Goal: Information Seeking & Learning: Learn about a topic

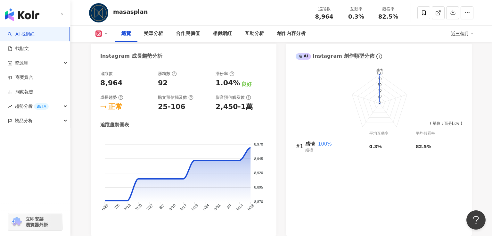
scroll to position [365, 0]
drag, startPoint x: 99, startPoint y: 83, endPoint x: 127, endPoint y: 83, distance: 27.6
click at [127, 83] on div "追蹤數 8,964 漲粉數 92 漲粉率 1.04% 良好 成長趨勢 正常 貼文預估觸及數 25-106 影音預估觸及數 2,450-1萬 追蹤趨勢圖表 8,…" at bounding box center [184, 149] width 186 height 171
copy div "8,964"
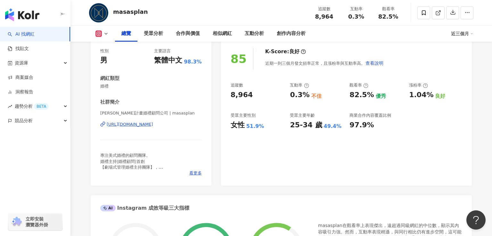
scroll to position [94, 0]
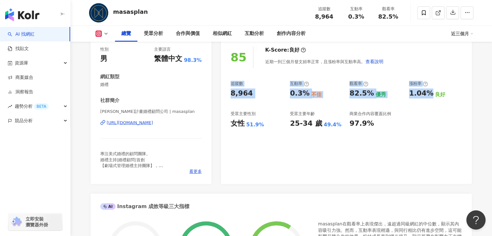
drag, startPoint x: 224, startPoint y: 80, endPoint x: 428, endPoint y: 114, distance: 206.2
click at [428, 114] on div "85 K-Score : 良好 近期一到三個月發文頻率正常，且漲粉率與互動率高。 查看說明 追蹤數 8,964 互動率 0.3% 不佳 觀看率 82.5% 優…" at bounding box center [346, 112] width 251 height 144
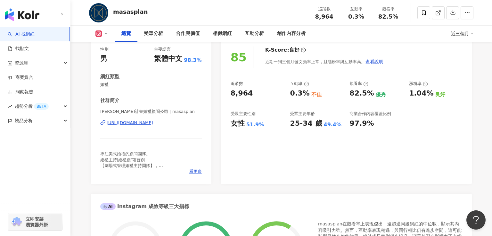
click at [379, 92] on div "優秀" at bounding box center [381, 94] width 10 height 7
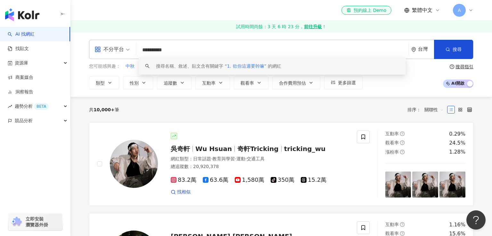
click at [156, 51] on input "**********" at bounding box center [272, 50] width 267 height 12
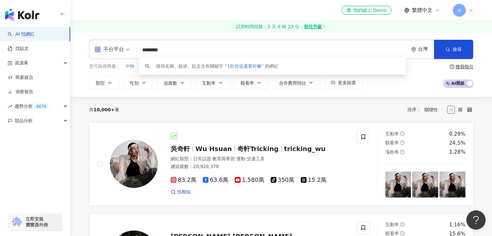
type input "*******"
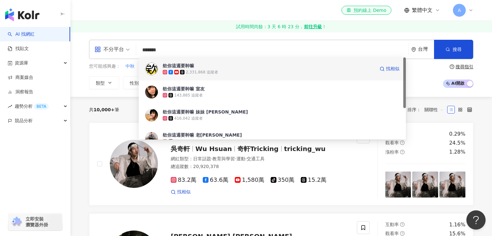
click at [231, 68] on span "欸你這週要幹嘛" at bounding box center [269, 66] width 212 height 6
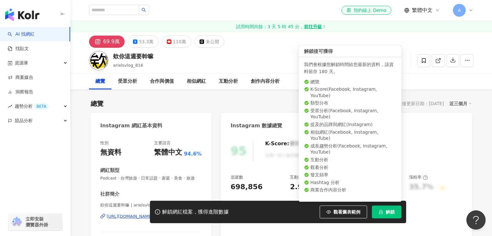
click at [387, 212] on span "解鎖" at bounding box center [390, 211] width 9 height 5
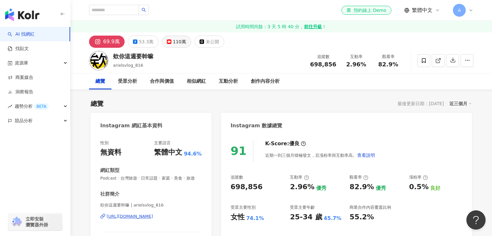
click at [173, 39] on div "110萬" at bounding box center [179, 41] width 13 height 9
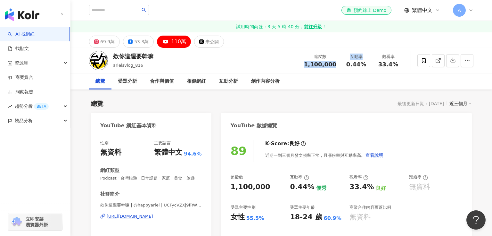
drag, startPoint x: 308, startPoint y: 62, endPoint x: 340, endPoint y: 63, distance: 31.8
click at [340, 63] on div "追蹤數 1,100,000 互動率 0.44% 觀看率 33.4%" at bounding box center [352, 60] width 104 height 19
click at [340, 63] on div "追蹤數 1,100,000" at bounding box center [320, 61] width 40 height 14
drag, startPoint x: 310, startPoint y: 63, endPoint x: 335, endPoint y: 66, distance: 25.5
click at [335, 66] on div "追蹤數 1,100,000" at bounding box center [320, 61] width 40 height 14
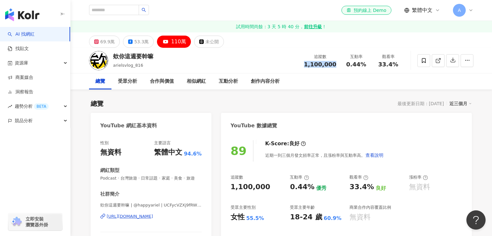
copy span "1,100,000"
click at [349, 130] on div "YouTube 數據總覽" at bounding box center [346, 123] width 251 height 21
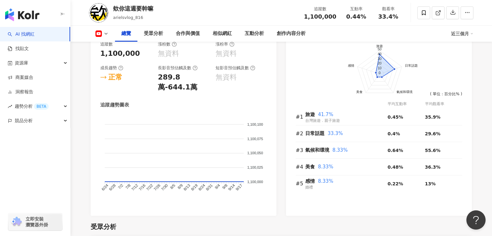
scroll to position [394, 0]
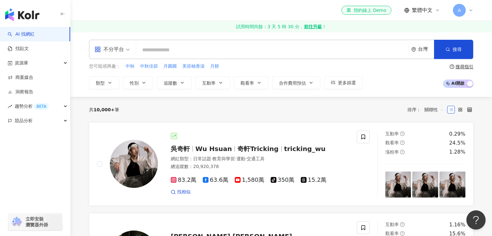
click at [170, 53] on input "search" at bounding box center [272, 50] width 267 height 12
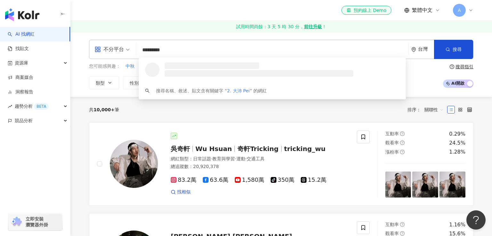
click at [152, 51] on input "*********" at bounding box center [272, 50] width 267 height 12
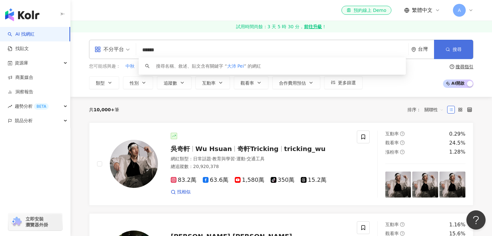
click at [449, 47] on icon "button" at bounding box center [448, 49] width 4 height 4
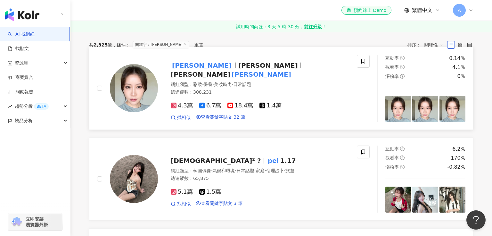
scroll to position [86, 0]
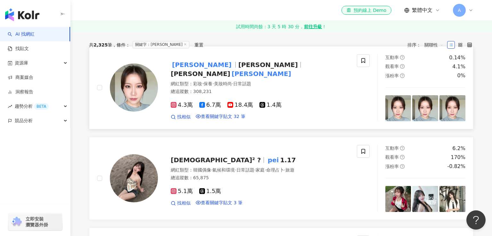
click at [230, 78] on span "Celeste Wu" at bounding box center [201, 74] width 60 height 8
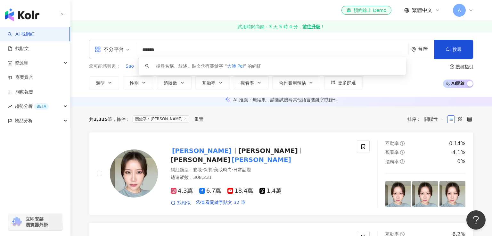
click at [217, 54] on input "******" at bounding box center [272, 50] width 267 height 12
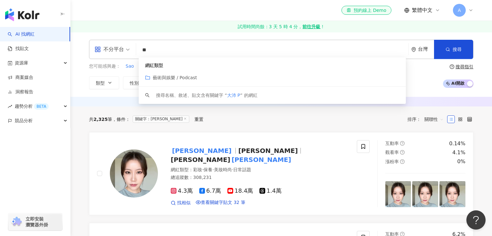
type input "*"
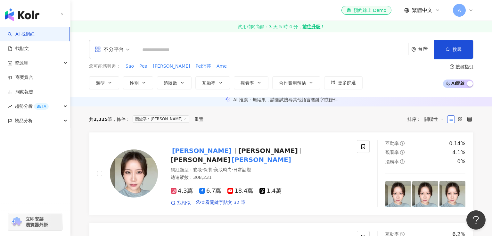
paste input "**********"
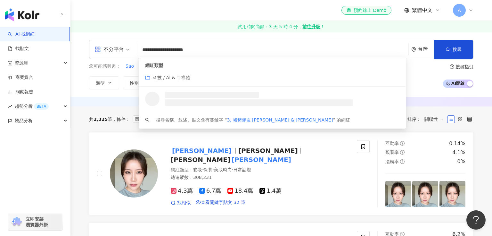
click at [155, 49] on input "**********" at bounding box center [272, 50] width 267 height 12
type input "**********"
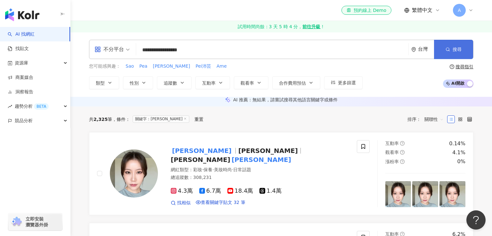
click at [454, 48] on span "搜尋" at bounding box center [457, 49] width 9 height 5
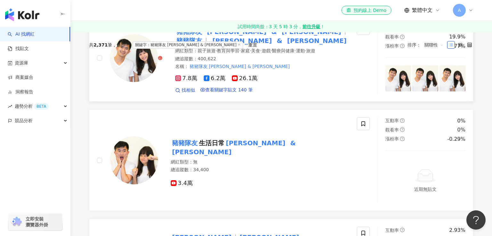
scroll to position [66, 0]
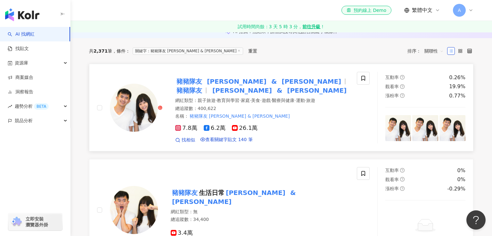
click at [281, 87] on mark "Wendy" at bounding box center [312, 81] width 62 height 10
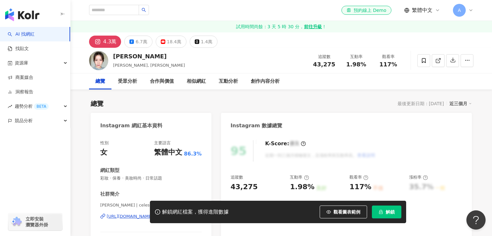
click at [390, 214] on span "解鎖" at bounding box center [390, 211] width 9 height 5
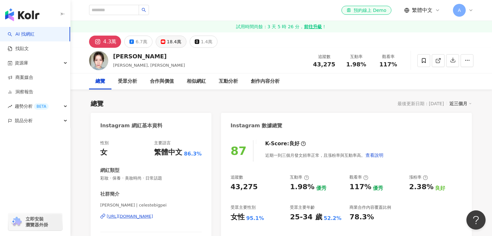
click at [170, 43] on div "18.4萬" at bounding box center [174, 41] width 14 height 9
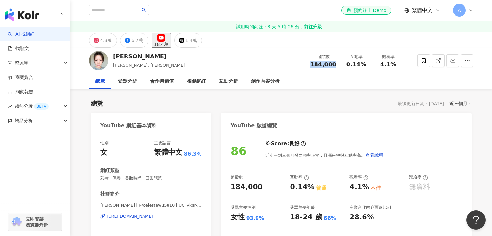
drag, startPoint x: 331, startPoint y: 65, endPoint x: 336, endPoint y: 62, distance: 5.3
click at [333, 70] on div "追蹤數 184,000 互動率 0.14% 觀看率 4.1%" at bounding box center [355, 60] width 98 height 19
drag, startPoint x: 229, startPoint y: 187, endPoint x: 259, endPoint y: 187, distance: 30.1
click at [259, 187] on div "86 K-Score : 良好 近期一到三個月發文頻率正常，且漲粉率與互動率高。 查看說明 追蹤數 184,000 互動率 0.14% 普通 觀看率 4.1%…" at bounding box center [346, 197] width 251 height 126
copy div "184,000"
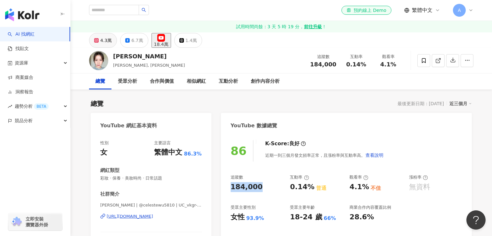
click at [101, 45] on div "4.3萬" at bounding box center [106, 40] width 12 height 9
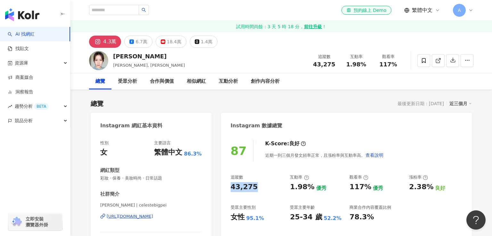
drag, startPoint x: 231, startPoint y: 188, endPoint x: 260, endPoint y: 188, distance: 29.5
click at [261, 188] on div "43,275" at bounding box center [257, 187] width 53 height 10
copy div "43,275"
click at [347, 140] on div "87 K-Score : 良好 近期一到三個月發文頻率正常，且漲粉率與互動率高。 查看說明 追蹤數 43,275 互動率 1.98% 優秀 觀看率 117% …" at bounding box center [346, 200] width 251 height 132
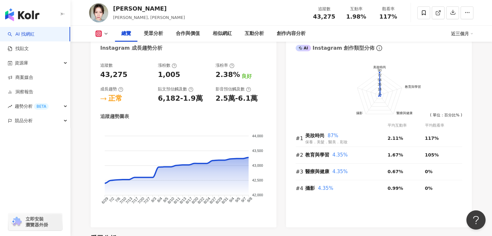
scroll to position [354, 0]
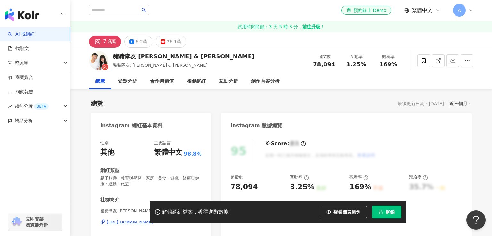
click at [387, 210] on span "解鎖" at bounding box center [390, 211] width 9 height 5
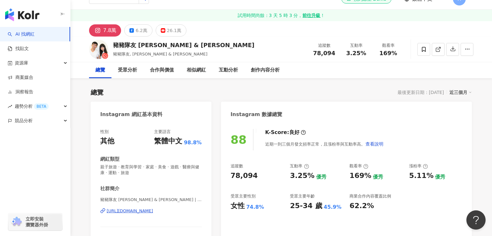
scroll to position [30, 0]
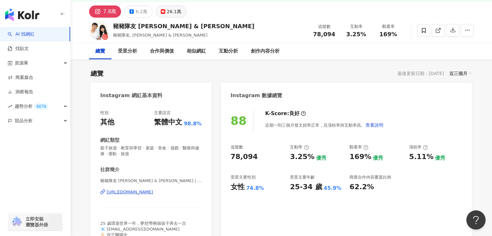
click at [173, 13] on div "26.1萬" at bounding box center [174, 11] width 14 height 9
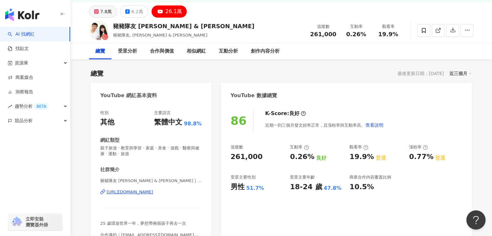
click at [107, 9] on div "7.8萬" at bounding box center [106, 11] width 12 height 9
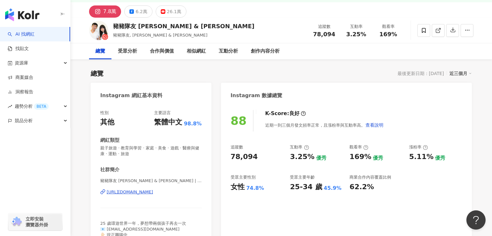
drag, startPoint x: 249, startPoint y: 154, endPoint x: 207, endPoint y: 128, distance: 49.3
click at [255, 156] on div "78,094" at bounding box center [257, 157] width 53 height 10
click at [140, 28] on div "豬豬隊友 [PERSON_NAME] & [PERSON_NAME]" at bounding box center [183, 26] width 141 height 8
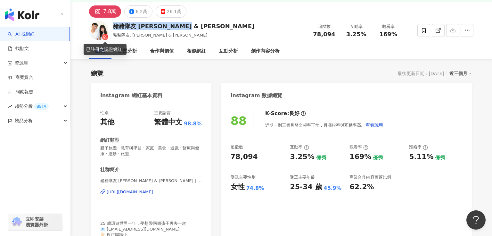
drag, startPoint x: 114, startPoint y: 27, endPoint x: 186, endPoint y: 30, distance: 71.9
click at [186, 30] on div "豬豬隊友 [PERSON_NAME] & [PERSON_NAME] 豬豬隊友, [PERSON_NAME] & [PERSON_NAME] 追蹤數 78,0…" at bounding box center [281, 30] width 410 height 25
copy div "豬豬隊友 [PERSON_NAME] & [PERSON_NAME]"
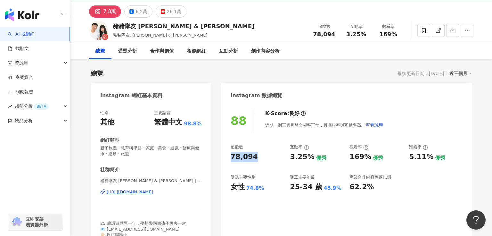
drag, startPoint x: 228, startPoint y: 156, endPoint x: 266, endPoint y: 157, distance: 38.2
click at [266, 157] on div "88 K-Score : 良好 近期一到三個月發文頻率正常，且漲粉率與互動率高。 查看說明 追蹤數 78,094 互動率 3.25% 優秀 觀看率 169% …" at bounding box center [346, 179] width 251 height 150
copy div "78,094"
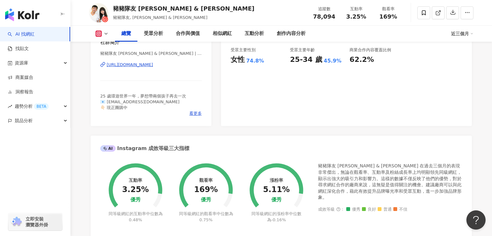
scroll to position [158, 0]
click at [353, 181] on div "豬豬隊友 [PERSON_NAME] & [PERSON_NAME] 在過去三個月的表現非常傑出，無論在觀看率、互動率及粉絲成長率上均明顯領先同級網紅，顯示出…" at bounding box center [390, 181] width 144 height 38
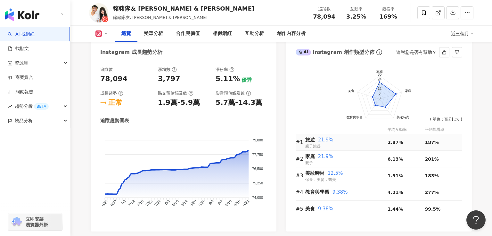
scroll to position [373, 0]
